Goal: Communication & Community: Answer question/provide support

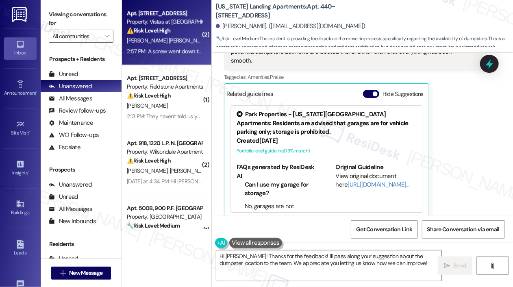
click at [161, 32] on strong "⚠️ Risk Level: High" at bounding box center [149, 30] width 44 height 7
type textarea "Fetching suggested responses. Please feel free to read through the conversation…"
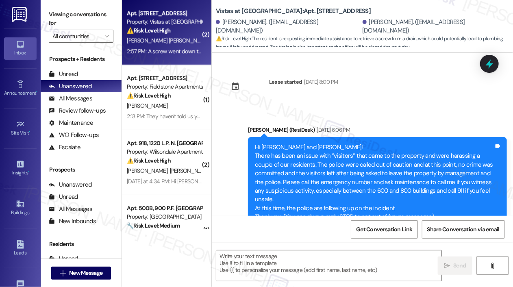
scroll to position [3110, 0]
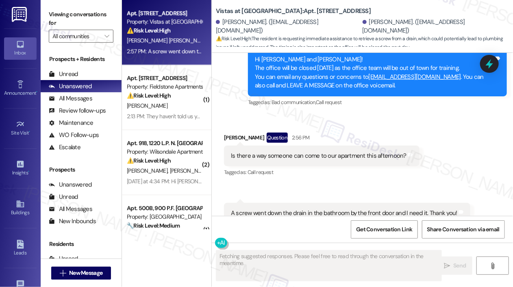
click at [331, 126] on div "Received via SMS [PERSON_NAME] Question 2:56 PM Is there a way someone can come…" at bounding box center [322, 155] width 208 height 58
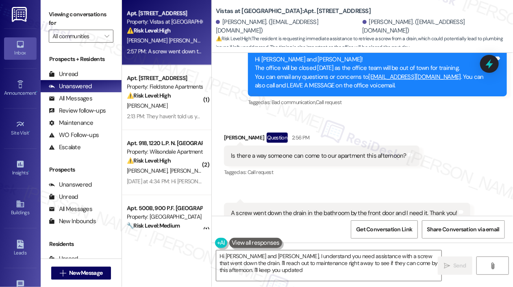
type textarea "Hi [PERSON_NAME] and [PERSON_NAME], I understand you need assistance with a scr…"
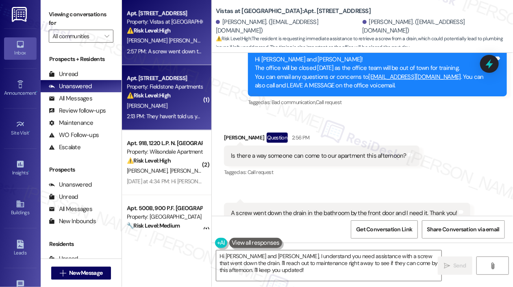
click at [180, 94] on div "⚠️ Risk Level: High The resident is complaining about patio rules and potential…" at bounding box center [164, 95] width 75 height 9
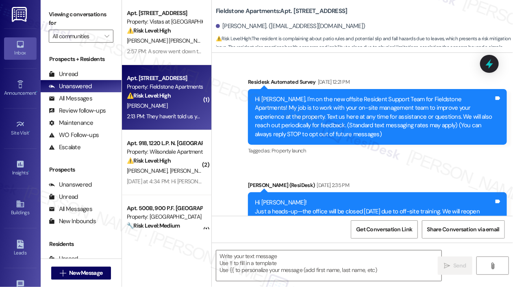
scroll to position [6276, 0]
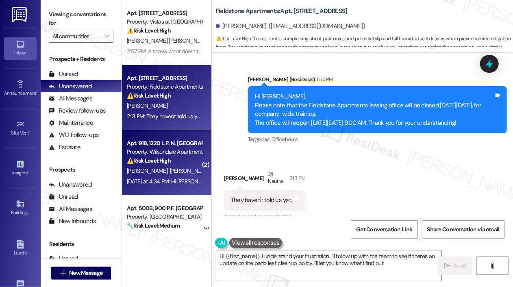
type textarea "Hi {{first_name}}, I understand your frustration. I'll follow up with the team …"
click at [146, 156] on div "⚠️ Risk Level: High The resident is inquiring about mold that was identified du…" at bounding box center [164, 160] width 75 height 9
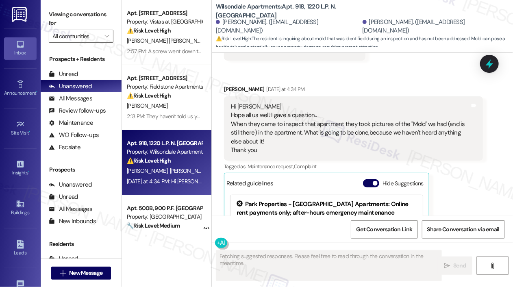
scroll to position [4282, 0]
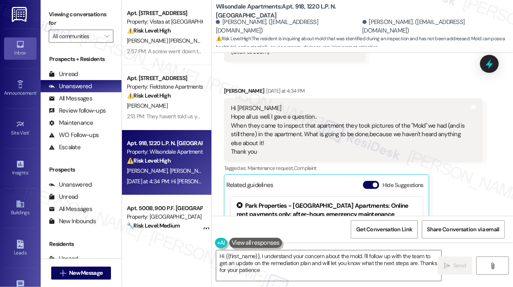
type textarea "Hi {{first_name}}, I understand your concern about the mold. I'll follow up wit…"
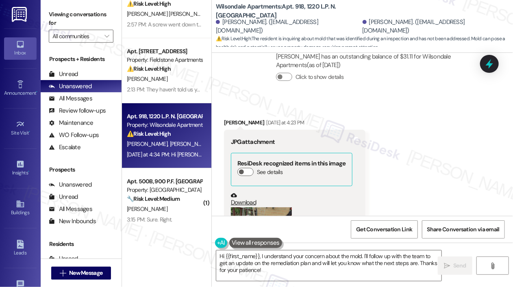
scroll to position [81, 0]
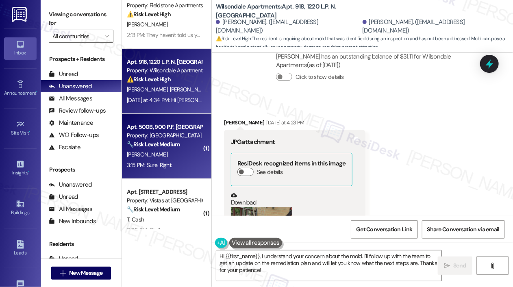
click at [186, 156] on div "[PERSON_NAME]" at bounding box center [164, 154] width 77 height 10
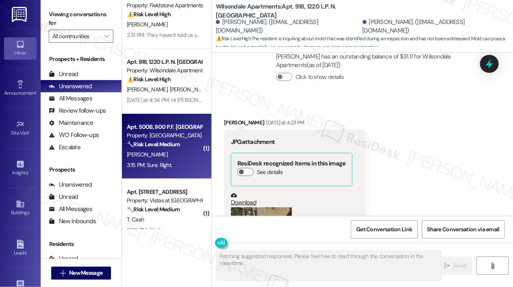
scroll to position [1380, 0]
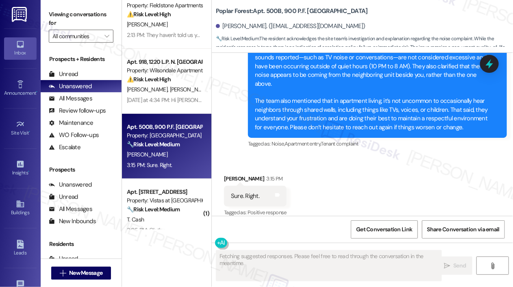
click at [301, 159] on div "Received via SMS [PERSON_NAME] 3:15 PM Sure. Right. Tags and notes Tagged as: P…" at bounding box center [362, 190] width 301 height 69
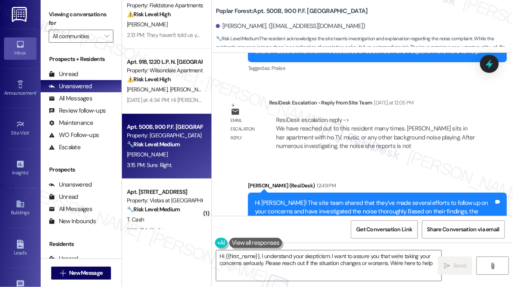
type textarea "Hi {{first_name}}, I understand your skepticism. I want to assure you that we'r…"
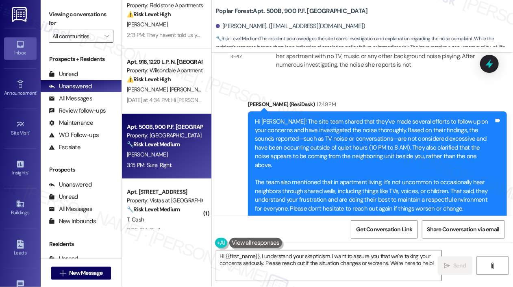
click at [224, 141] on div "Sent via SMS [PERSON_NAME] (ResiDesk) 12:49 PM Hi [PERSON_NAME]! The site team …" at bounding box center [362, 160] width 301 height 156
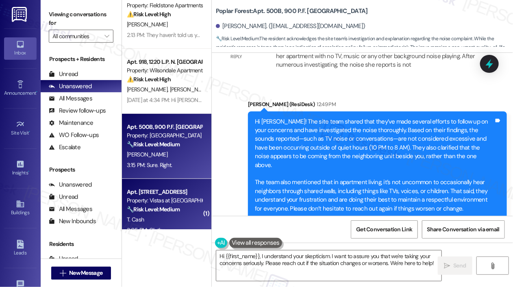
click at [173, 201] on div "Property: Vistas at [GEOGRAPHIC_DATA]" at bounding box center [164, 200] width 75 height 9
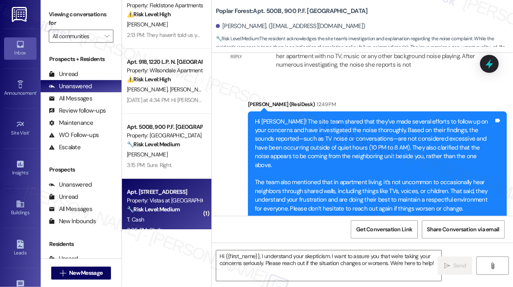
type textarea "Fetching suggested responses. Please feel free to read through the conversation…"
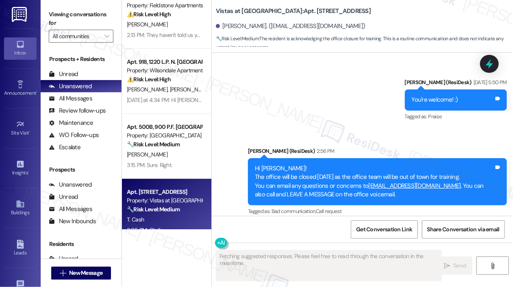
scroll to position [8828, 0]
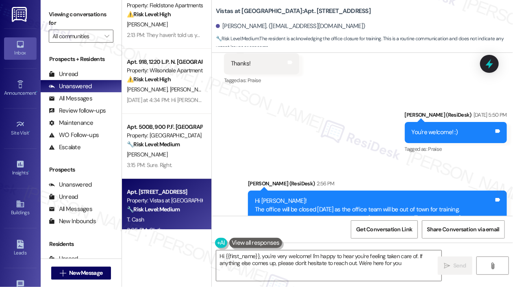
type textarea "Hi {{first_name}}, you're very welcome! I'm happy to hear you're feeling taken …"
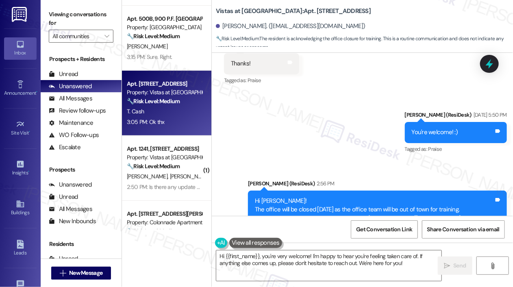
scroll to position [203, 0]
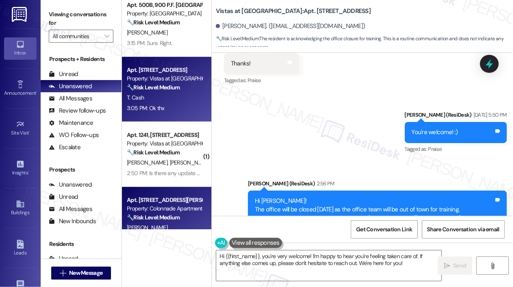
click at [187, 204] on div "Property: Colonnade Apartments" at bounding box center [164, 208] width 75 height 9
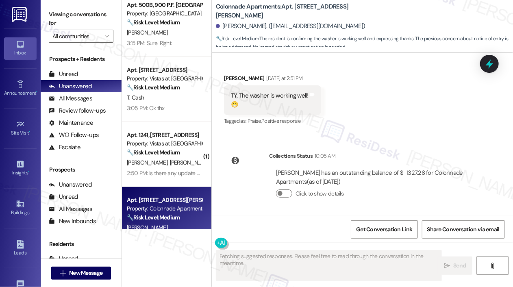
scroll to position [821, 0]
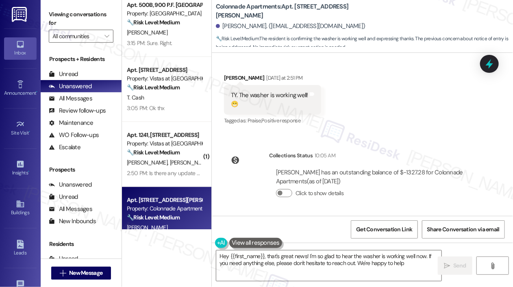
type textarea "Hey {{first_name}}, that's great news! I'm so glad to hear the washer is workin…"
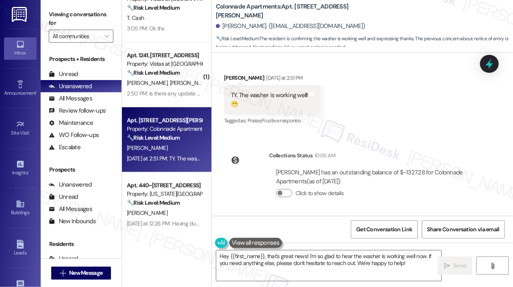
scroll to position [284, 0]
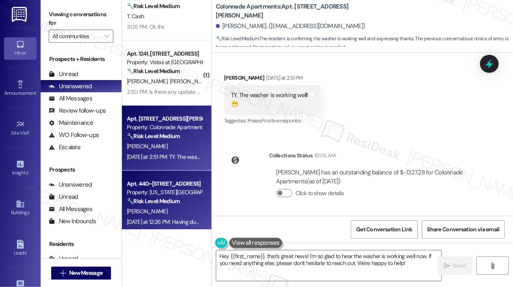
click at [191, 195] on div "Property: [US_STATE][GEOGRAPHIC_DATA] Apartments" at bounding box center [164, 192] width 75 height 9
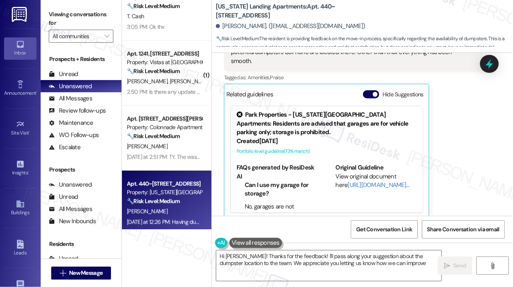
scroll to position [199, 0]
type textarea "Hi [PERSON_NAME]! Thanks for the feedback! I'll pass along your suggestion abou…"
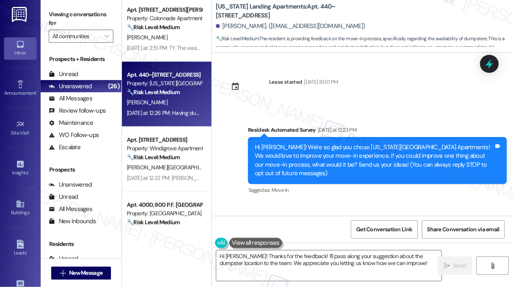
scroll to position [406, 0]
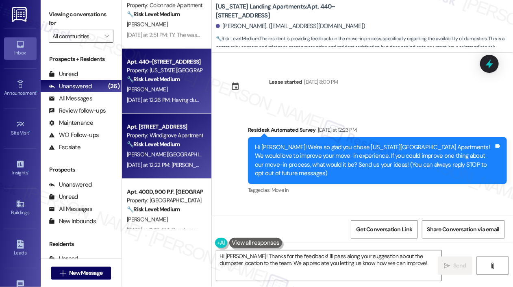
click at [170, 150] on div "[PERSON_NAME][GEOGRAPHIC_DATA] O. [PERSON_NAME][GEOGRAPHIC_DATA]" at bounding box center [164, 154] width 77 height 10
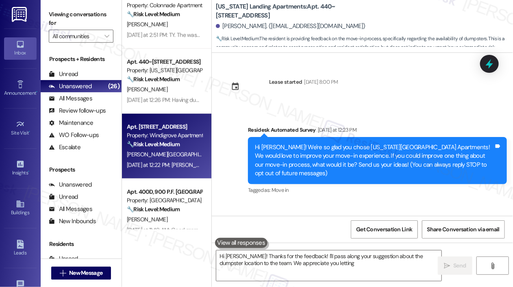
type textarea "Hi [PERSON_NAME]! Thanks for the feedback! I'll pass along your suggestion abou…"
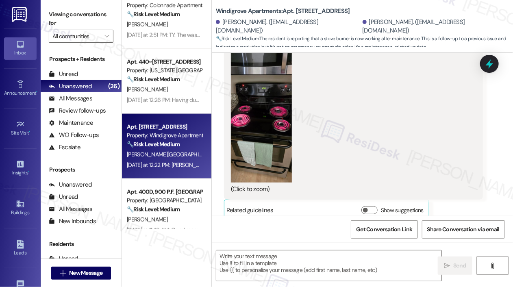
type textarea "Fetching suggested responses. Please feel free to read through the conversation…"
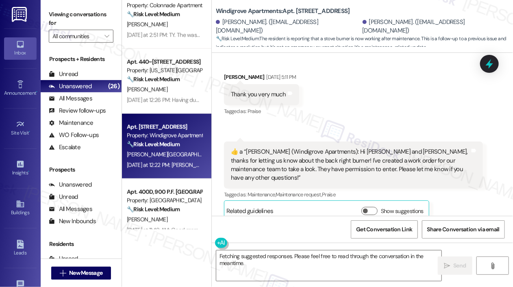
scroll to position [6659, 0]
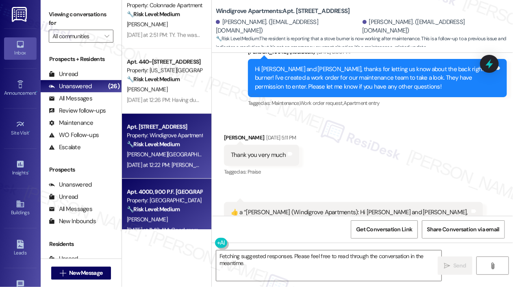
click at [146, 217] on span "[PERSON_NAME]" at bounding box center [147, 219] width 41 height 7
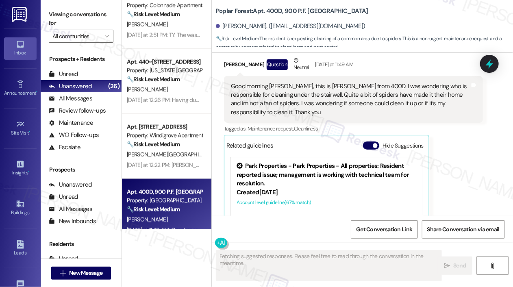
scroll to position [1512, 0]
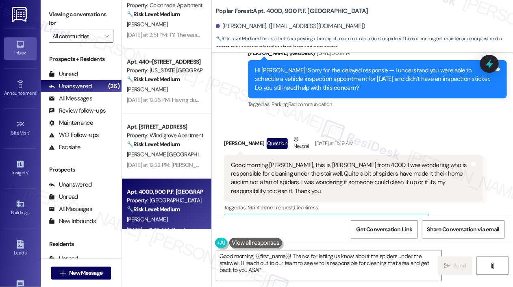
type textarea "Good morning, {{first_name}}! Thanks for letting us know about the spiders unde…"
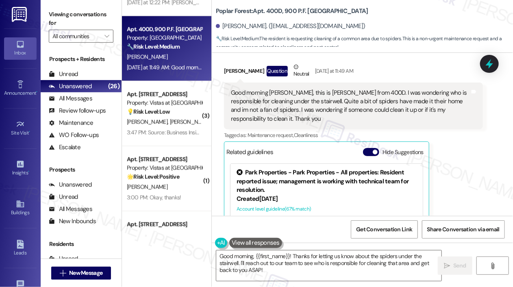
scroll to position [1634, 0]
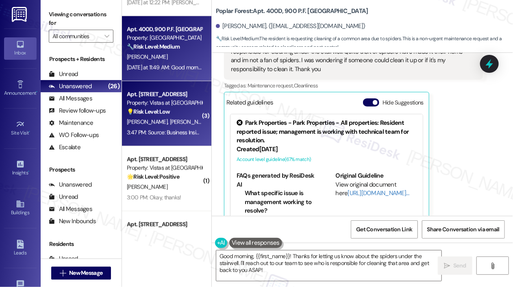
click at [176, 124] on div "[PERSON_NAME] [PERSON_NAME]" at bounding box center [164, 122] width 77 height 10
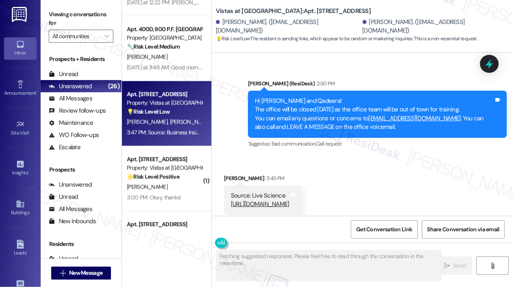
scroll to position [2547, 0]
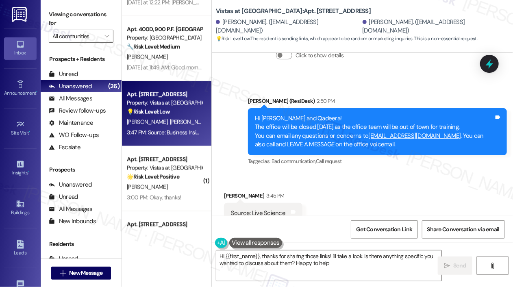
type textarea "Hi {{first_name}}, thanks for sharing those links! I'll take a look. Is there a…"
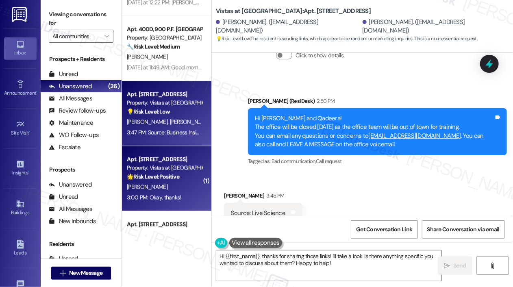
click at [188, 173] on div "🌟 Risk Level: Positive Resident is simply acknowledging the office closure anno…" at bounding box center [164, 177] width 75 height 9
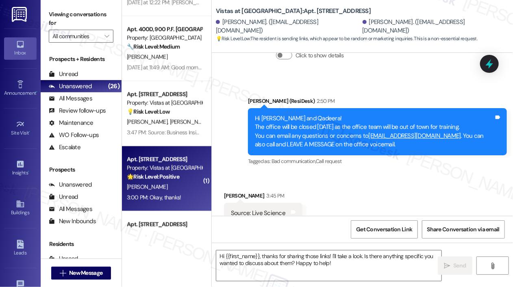
type textarea "Fetching suggested responses. Please feel free to read through the conversation…"
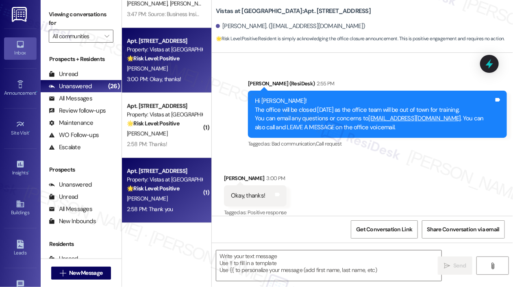
scroll to position [690, 0]
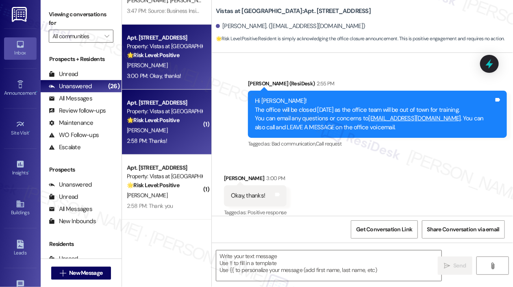
click at [177, 122] on strong "🌟 Risk Level: Positive" at bounding box center [153, 119] width 52 height 7
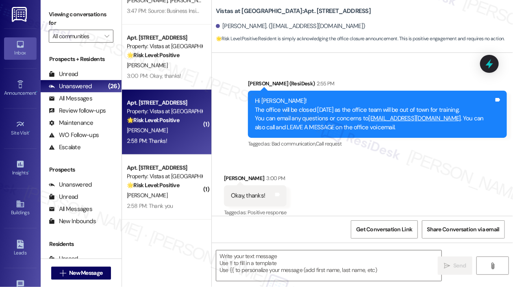
type textarea "Fetching suggested responses. Please feel free to read through the conversation…"
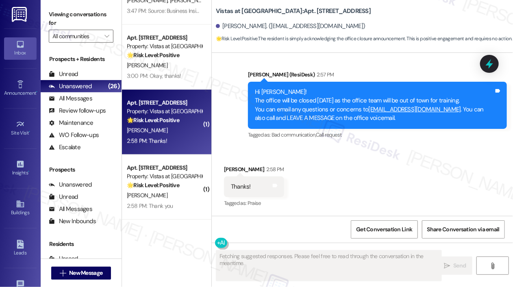
scroll to position [1946, 0]
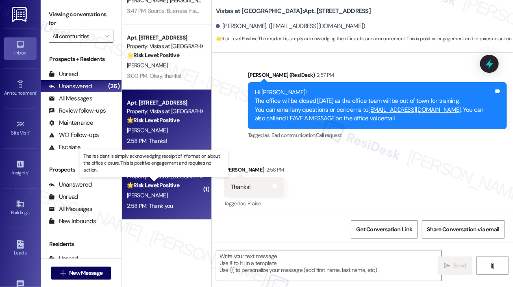
click at [179, 182] on strong "🌟 Risk Level: Positive" at bounding box center [153, 184] width 52 height 7
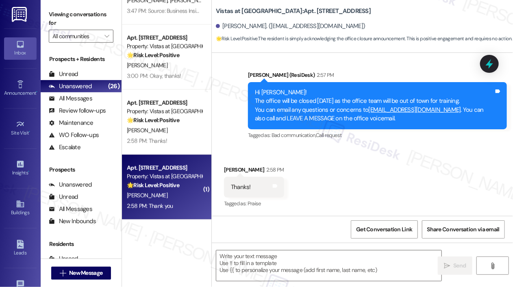
type textarea "Fetching suggested responses. Please feel free to read through the conversation…"
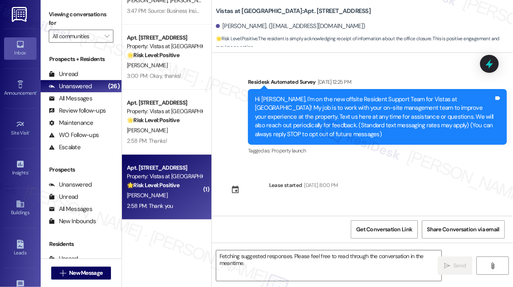
scroll to position [3346, 0]
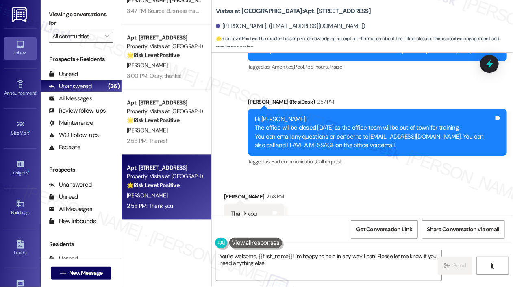
type textarea "You're welcome, {{first_name}}! I'm happy to help in any way I can. Please let …"
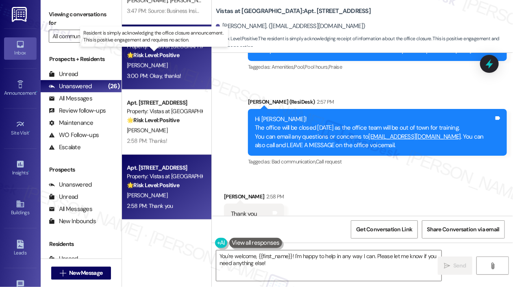
click at [141, 56] on strong "🌟 Risk Level: Positive" at bounding box center [153, 54] width 52 height 7
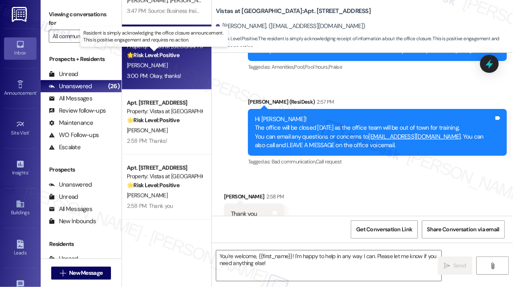
type textarea "Fetching suggested responses. Please feel free to read through the conversation…"
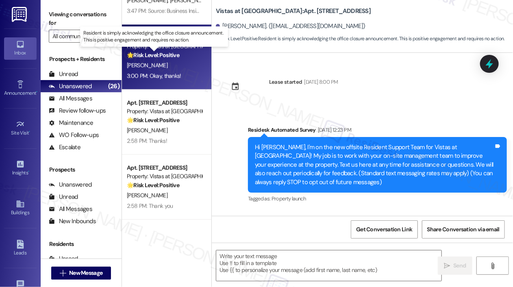
scroll to position [4875, 0]
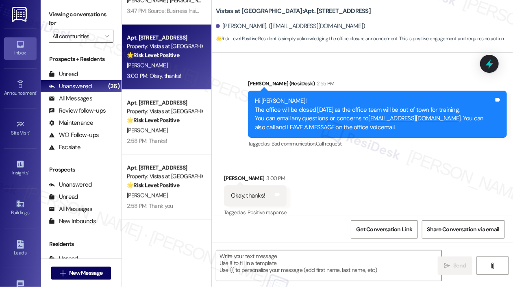
type textarea "Fetching suggested responses. Please feel free to read through the conversation…"
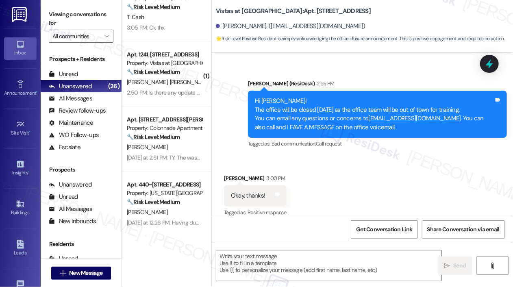
scroll to position [284, 0]
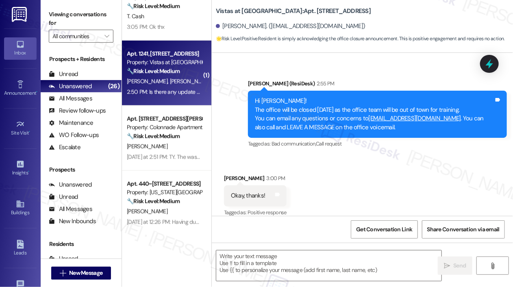
click at [140, 69] on strong "🔧 Risk Level: Medium" at bounding box center [153, 70] width 53 height 7
type textarea "Fetching suggested responses. Please feel free to read through the conversation…"
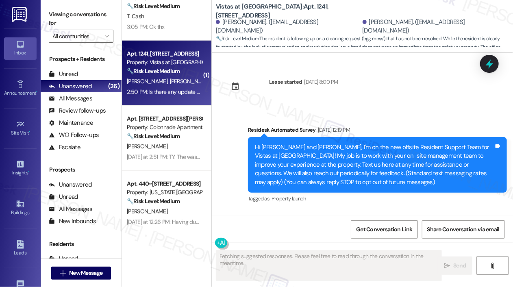
scroll to position [10420, 0]
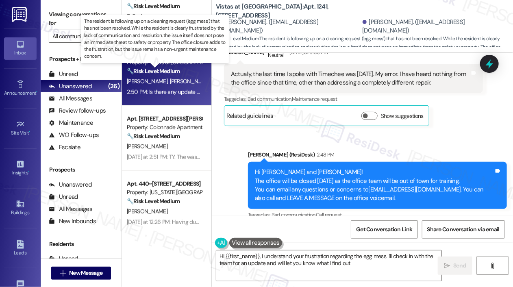
type textarea "Hi {{first_name}}, I understand your frustration regarding the egg mess. I'll c…"
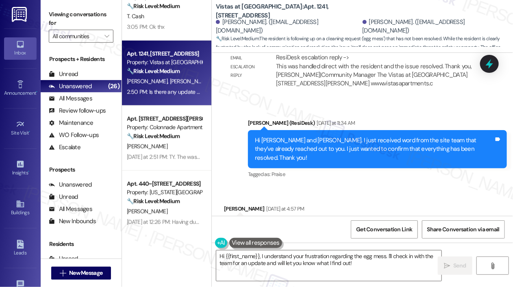
scroll to position [10054, 0]
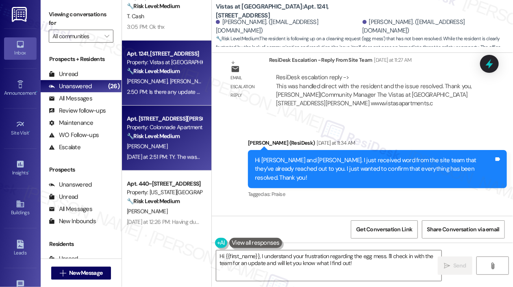
click at [195, 129] on div "Property: Colonnade Apartments" at bounding box center [164, 127] width 75 height 9
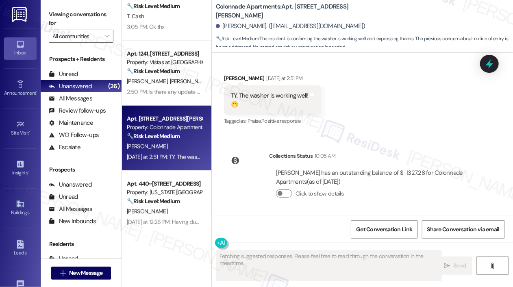
scroll to position [821, 0]
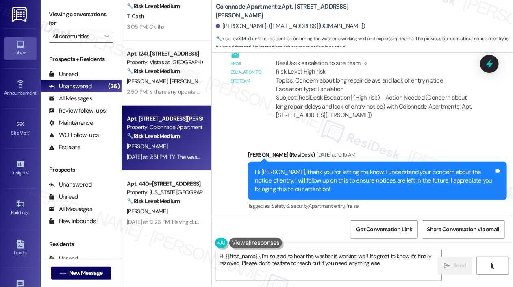
type textarea "Hi {{first_name}}, I'm so glad to hear the washer is working well! It's great t…"
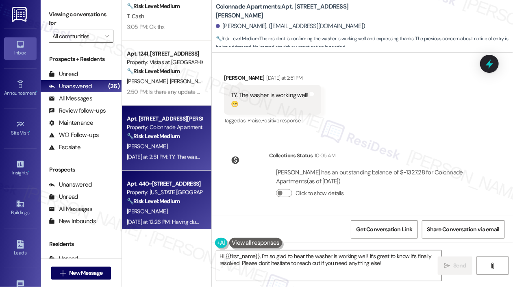
click at [184, 189] on div "Property: [US_STATE][GEOGRAPHIC_DATA] Apartments" at bounding box center [164, 192] width 75 height 9
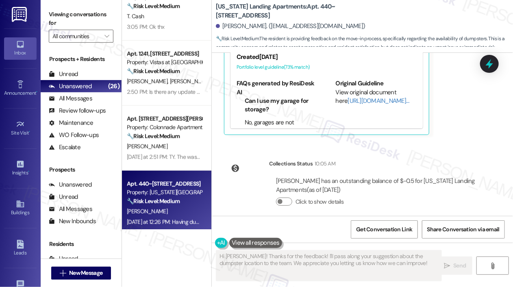
scroll to position [160, 0]
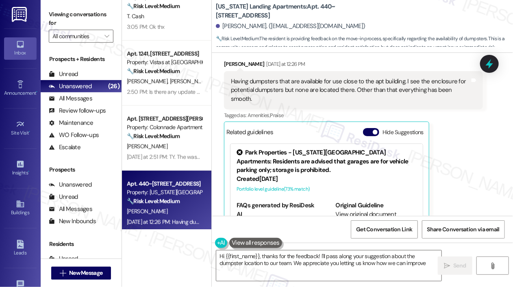
type textarea "Hi {{first_name}}, thanks for the feedback! I'll pass along your suggestion abo…"
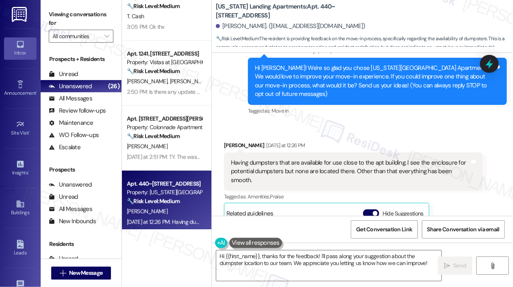
scroll to position [203, 0]
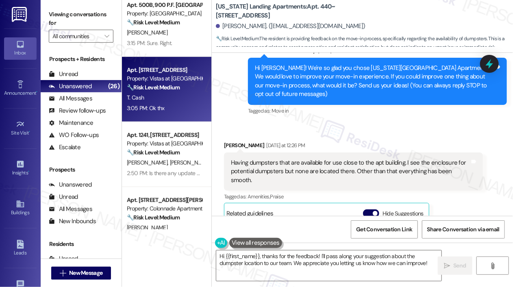
click at [177, 98] on div "T. Cash" at bounding box center [164, 98] width 77 height 10
type textarea "Hi [PERSON_NAME]! Thanks for the feedback! I'll pass along your suggestion abou…"
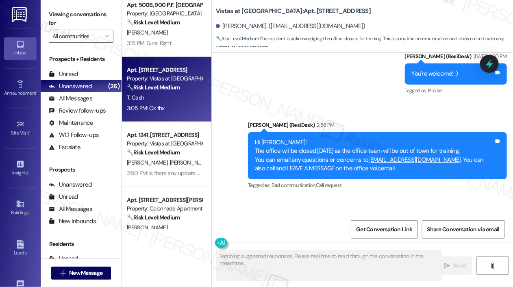
scroll to position [8868, 0]
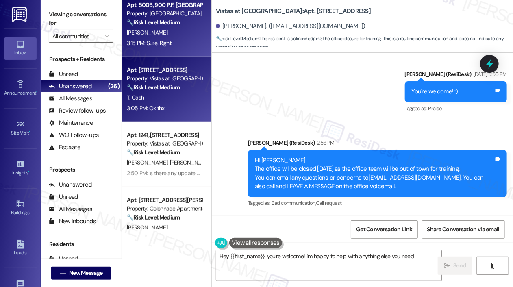
type textarea "Hey {{first_name}}, you're welcome! I'm happy to help with anything else you ne…"
click at [177, 35] on div "[PERSON_NAME]" at bounding box center [164, 33] width 77 height 10
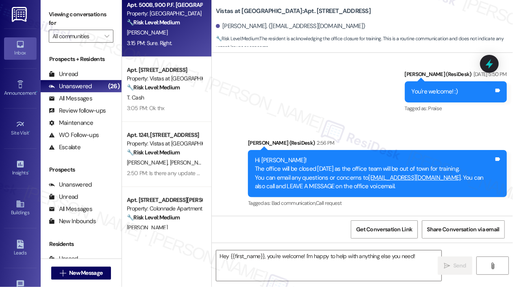
type textarea "Fetching suggested responses. Please feel free to read through the conversation…"
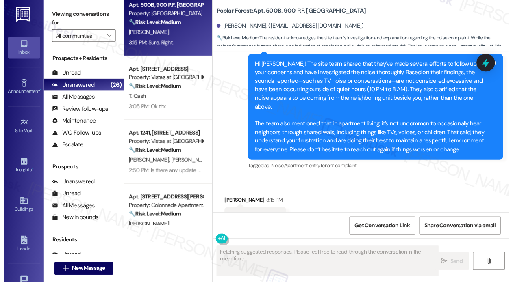
scroll to position [1379, 0]
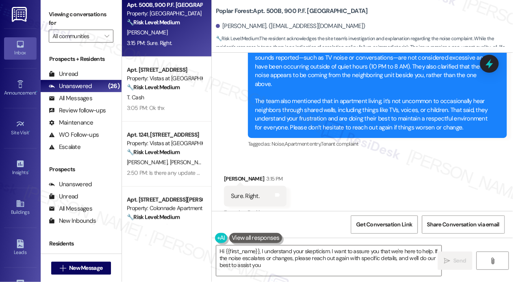
type textarea "Hi {{first_name}}, I understand your skepticism. I want to assure you that we'r…"
